Goal: Task Accomplishment & Management: Complete application form

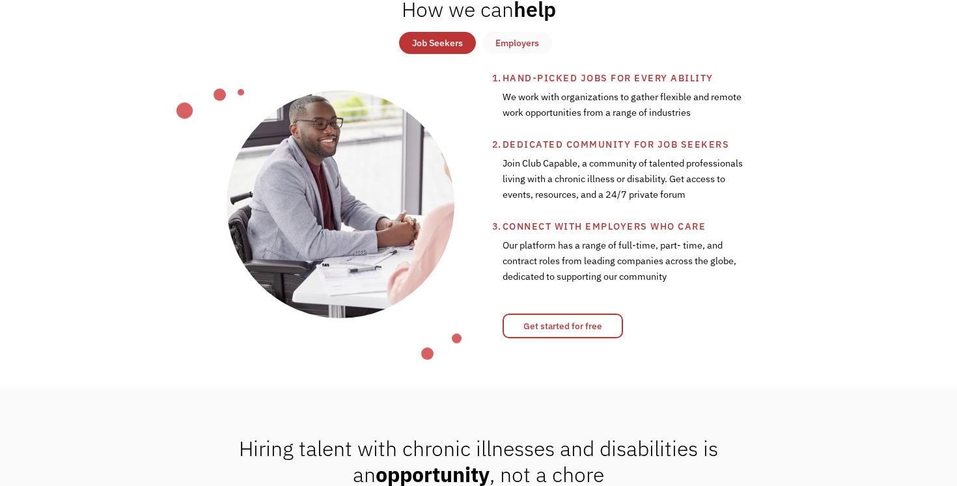
scroll to position [504, 0]
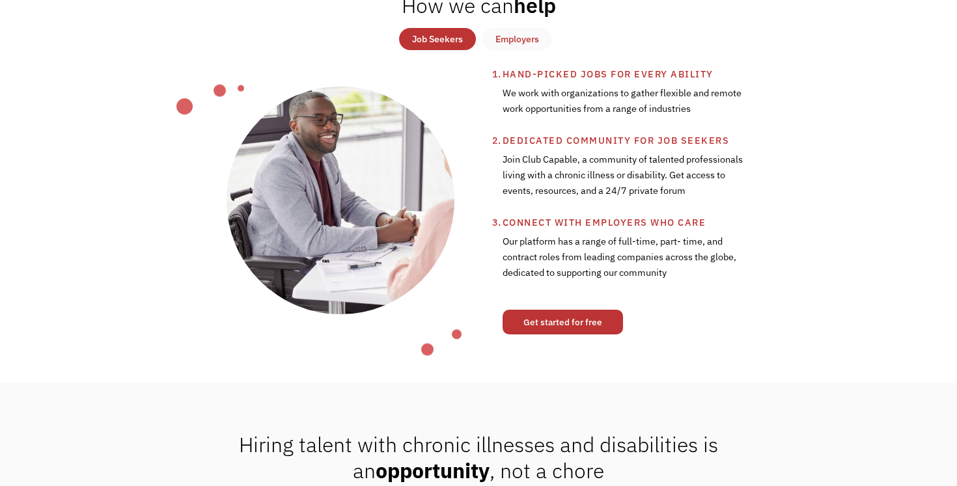
click at [543, 330] on link "Get started for free" at bounding box center [562, 322] width 120 height 25
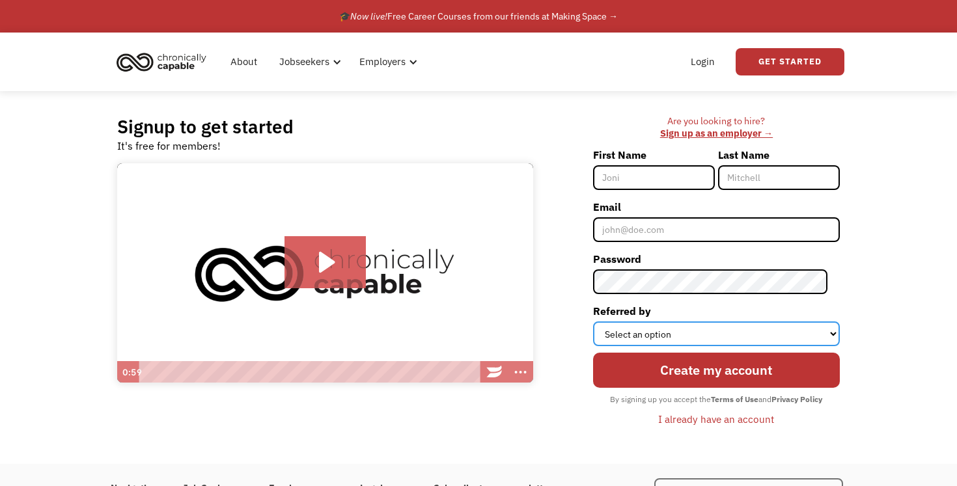
click at [656, 332] on select "Select an option Instagram Facebook Twitter Search Engine News Article Word of …" at bounding box center [716, 334] width 247 height 25
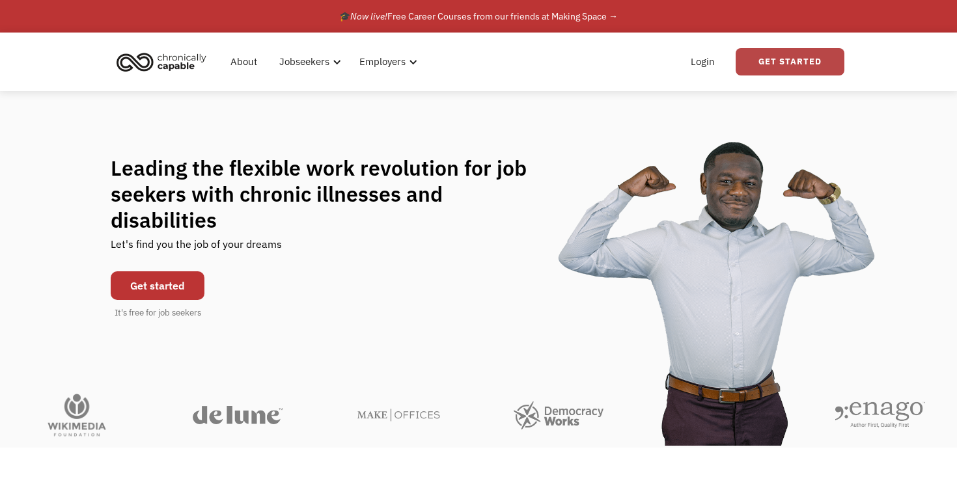
click at [769, 60] on link "Get Started" at bounding box center [789, 61] width 109 height 27
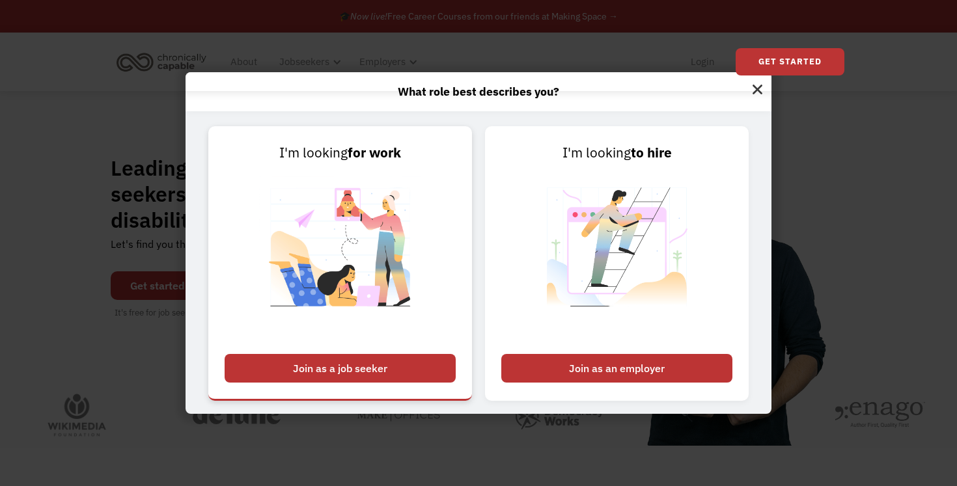
click at [318, 374] on div "Join as a job seeker" at bounding box center [340, 368] width 231 height 29
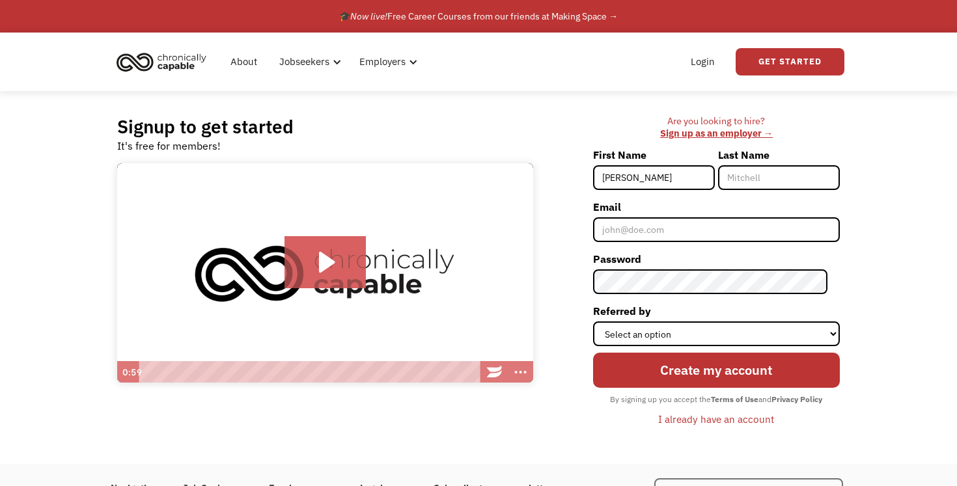
type input "[PERSON_NAME]"
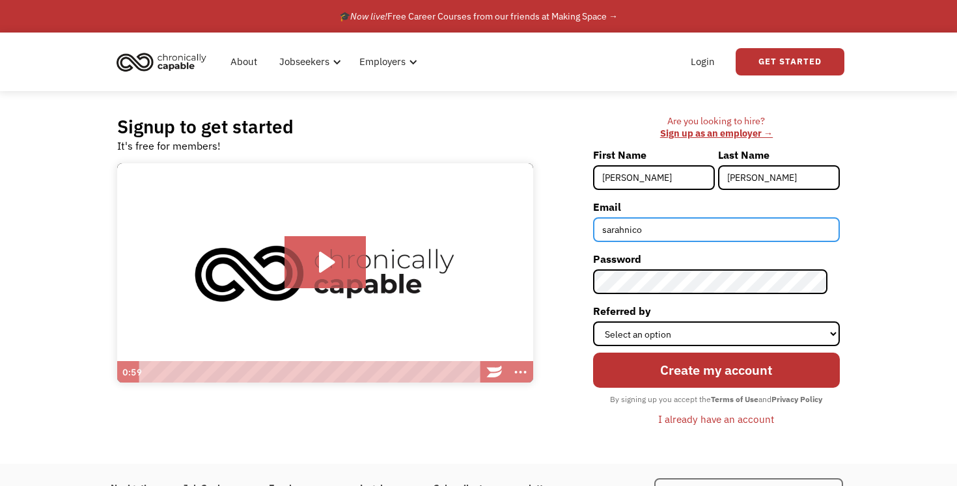
type input "[EMAIL_ADDRESS][DOMAIN_NAME]"
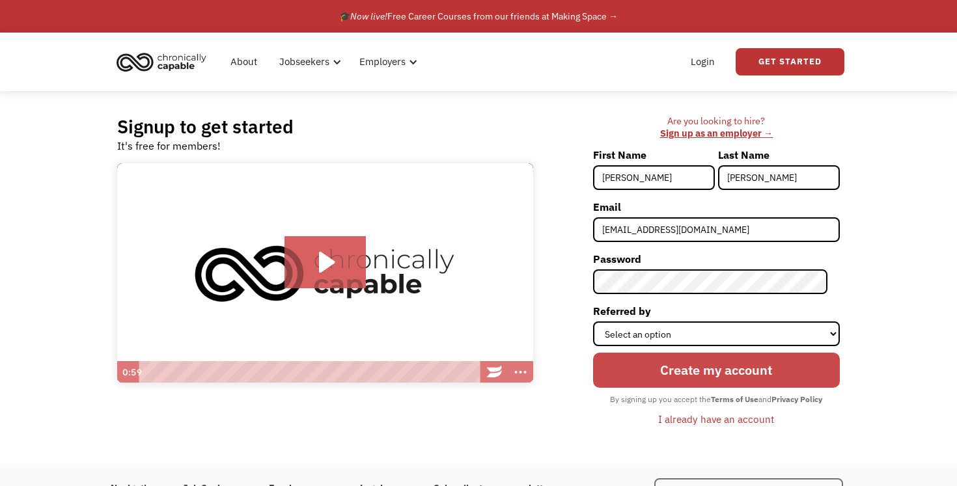
click at [687, 371] on input "Create my account" at bounding box center [716, 370] width 247 height 35
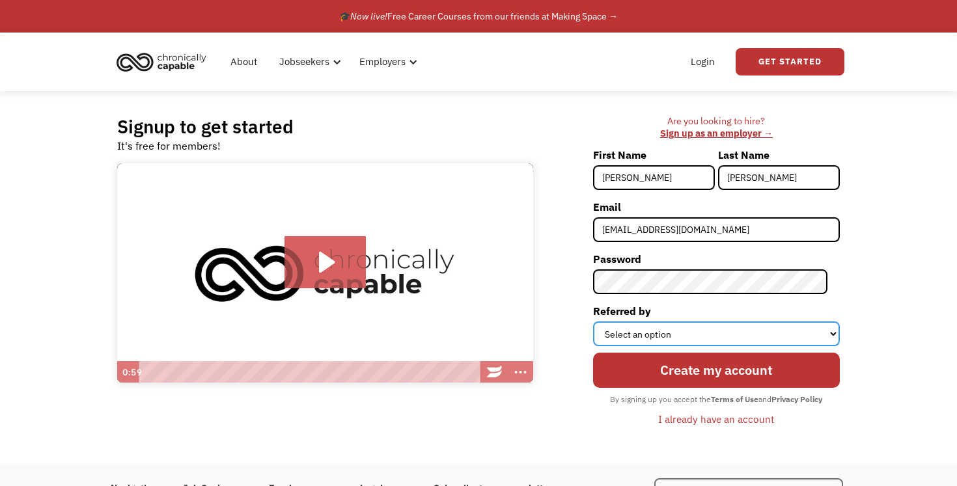
click at [681, 338] on select "Select an option Instagram Facebook Twitter Search Engine News Article Word of …" at bounding box center [716, 334] width 247 height 25
select select "News Article"
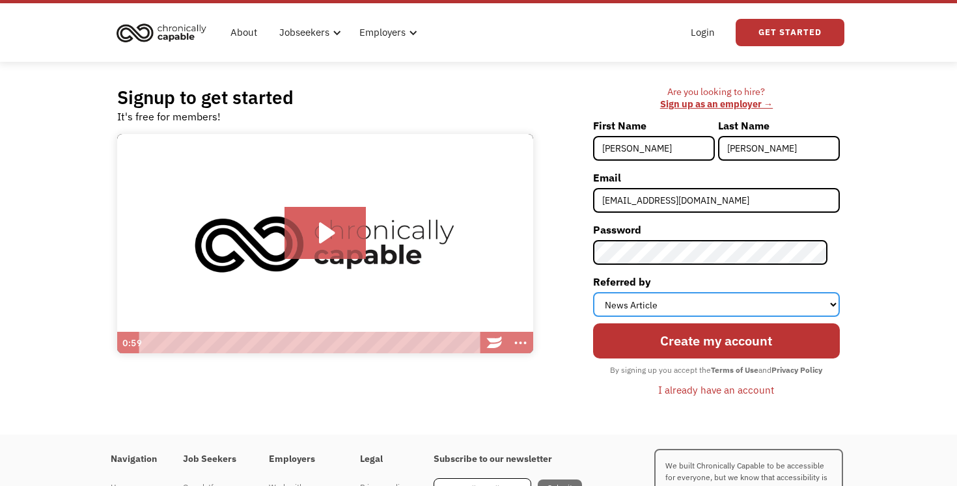
scroll to position [104, 0]
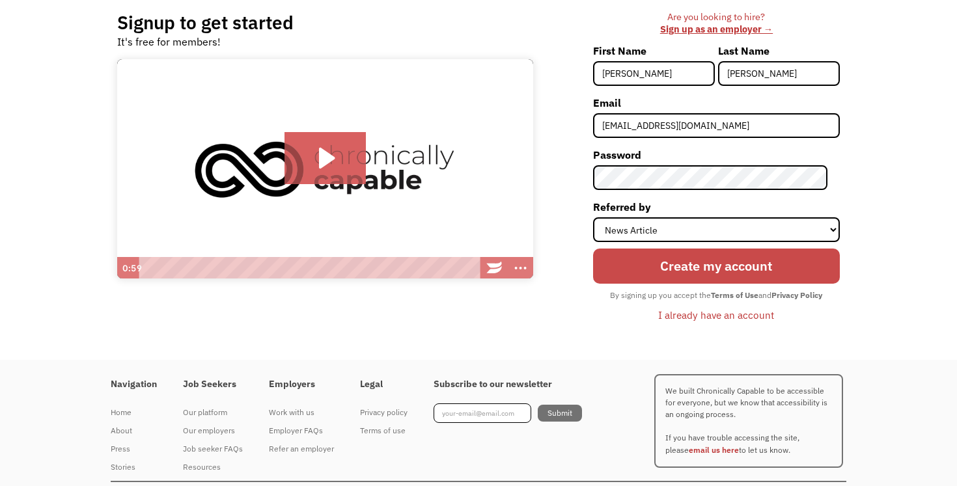
click at [687, 269] on input "Create my account" at bounding box center [716, 266] width 247 height 35
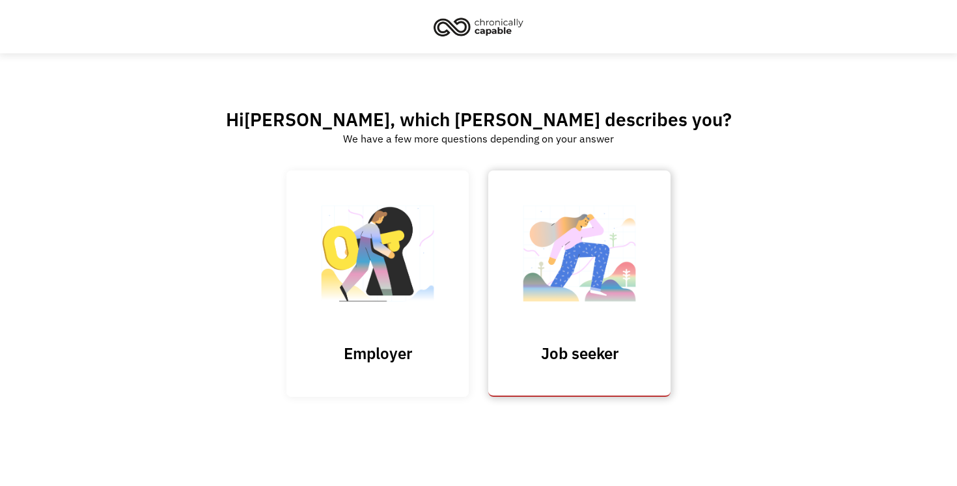
click at [540, 260] on img at bounding box center [579, 260] width 130 height 127
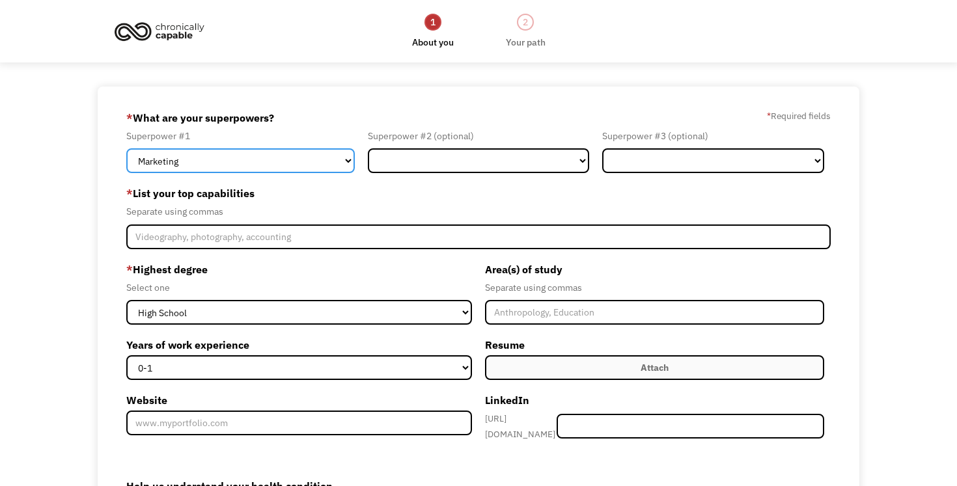
click at [334, 165] on select "Marketing Human Resources Finance Technology Operations Sales Industrial & Manu…" at bounding box center [240, 160] width 228 height 25
select select "Healthcare"
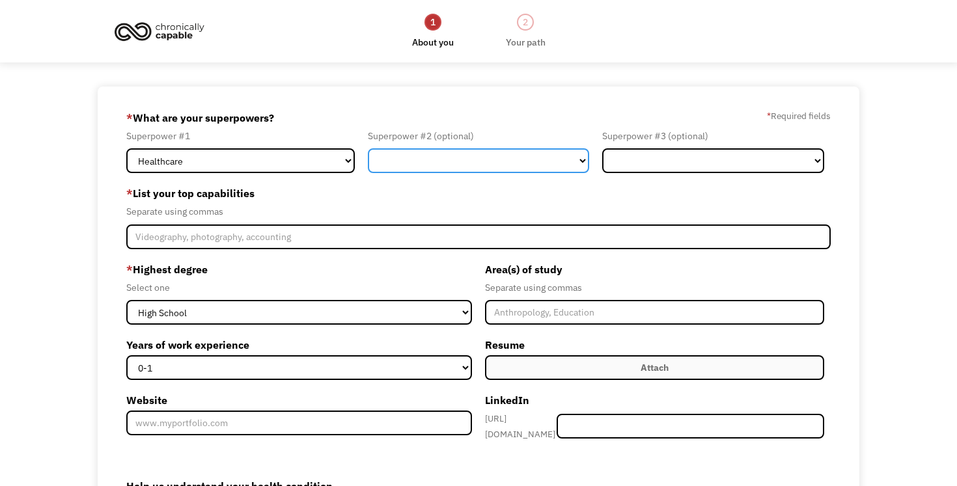
click at [421, 156] on select "Marketing Human Resources Finance Technology Operations Sales Industrial & Manu…" at bounding box center [479, 160] width 222 height 25
select select "Customer Service"
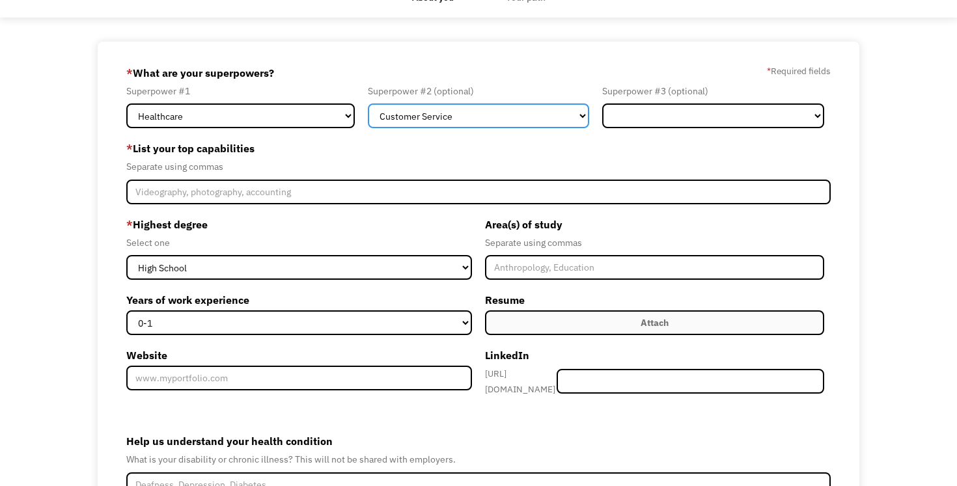
scroll to position [46, 0]
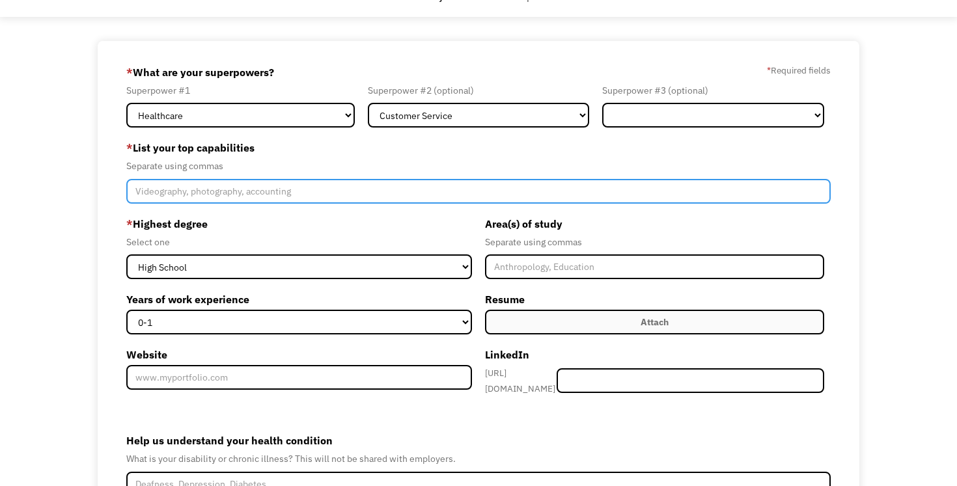
click at [260, 196] on input "Member-Create-Step1" at bounding box center [478, 191] width 704 height 25
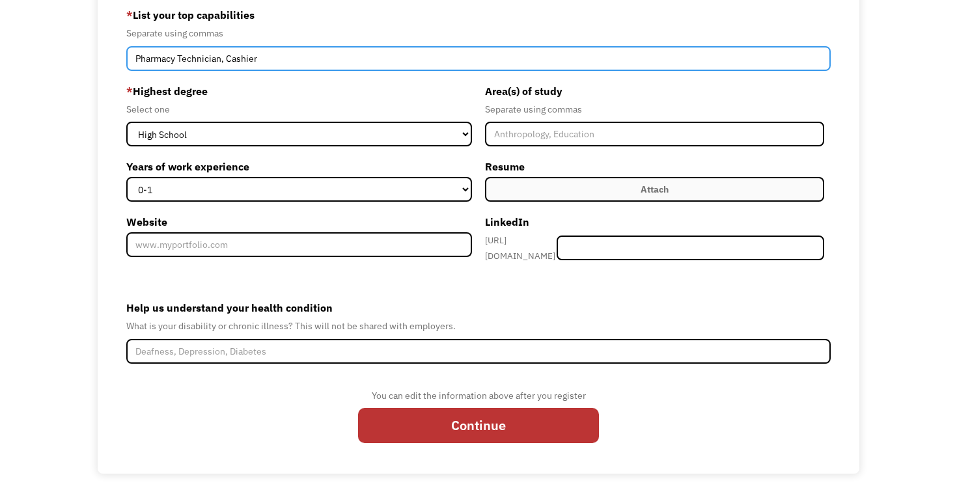
scroll to position [178, 0]
type input "Pharmacy Technician, Cashier"
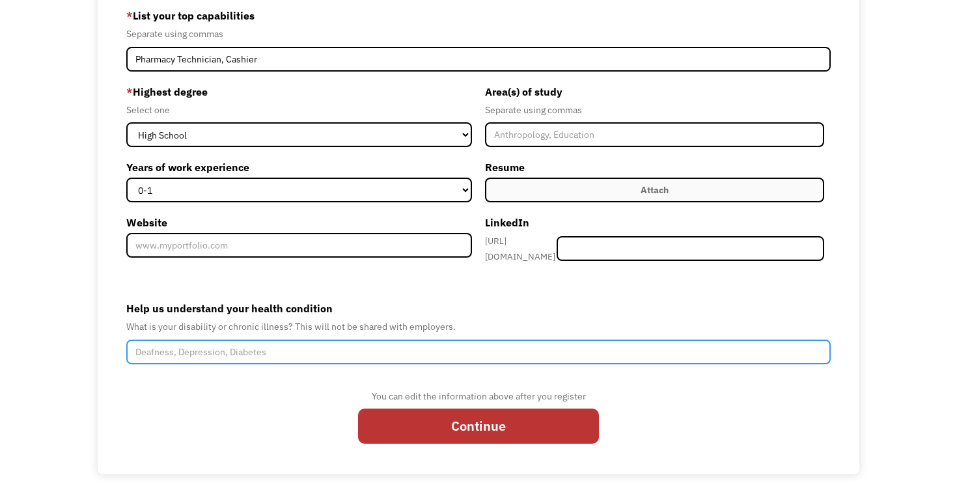
click at [193, 355] on input "Help us understand your health condition" at bounding box center [478, 352] width 704 height 25
type input "U"
type input "Crohn's Disease"
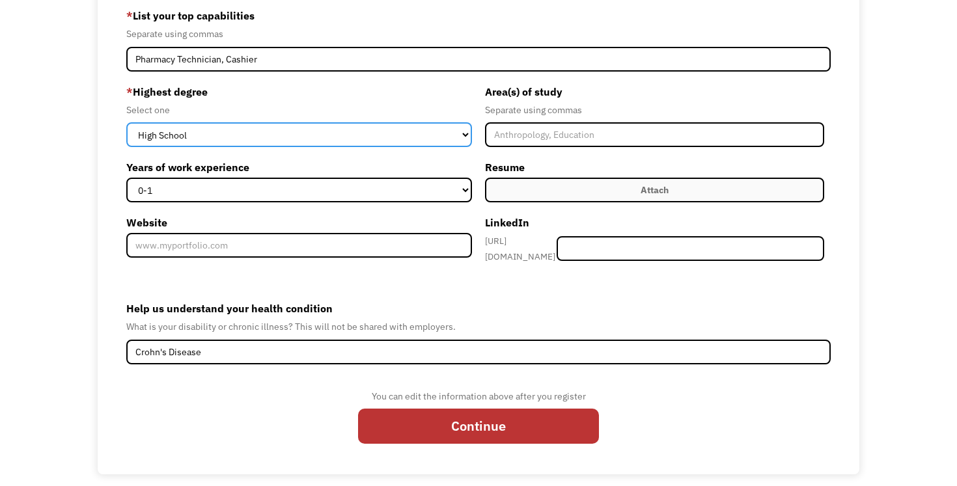
click at [269, 141] on select "High School Associates Bachelors Master's PhD" at bounding box center [299, 134] width 346 height 25
